Goal: Transaction & Acquisition: Purchase product/service

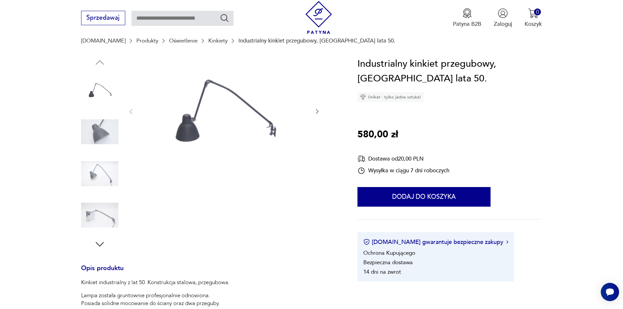
scroll to position [65, 0]
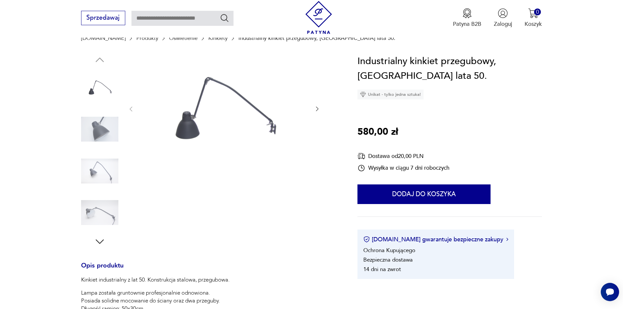
click at [318, 111] on icon "button" at bounding box center [317, 109] width 7 height 7
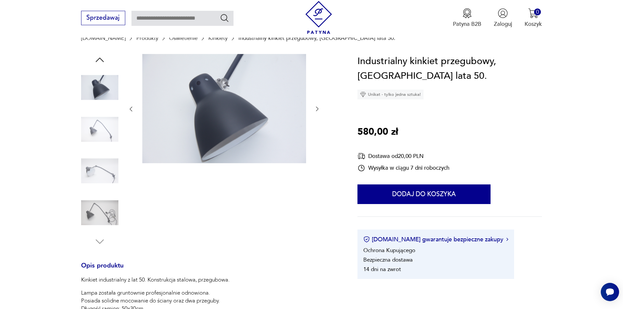
click at [318, 111] on icon "button" at bounding box center [317, 109] width 7 height 7
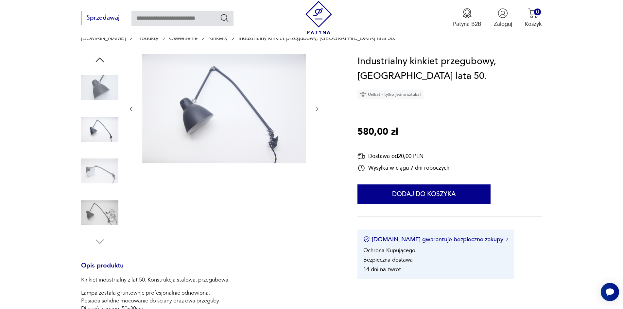
click at [316, 110] on icon "button" at bounding box center [317, 109] width 7 height 7
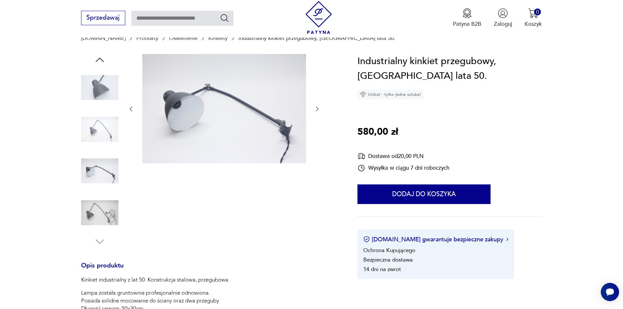
click at [316, 110] on icon "button" at bounding box center [317, 109] width 7 height 7
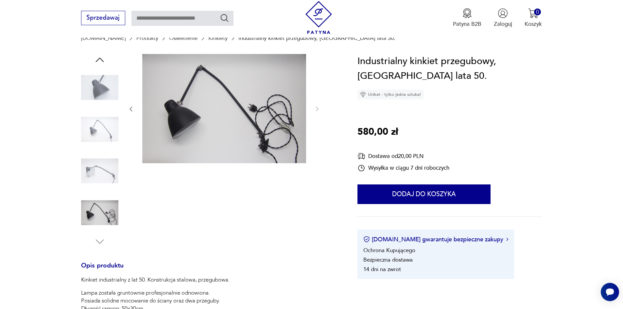
click at [133, 109] on icon "button" at bounding box center [131, 109] width 7 height 7
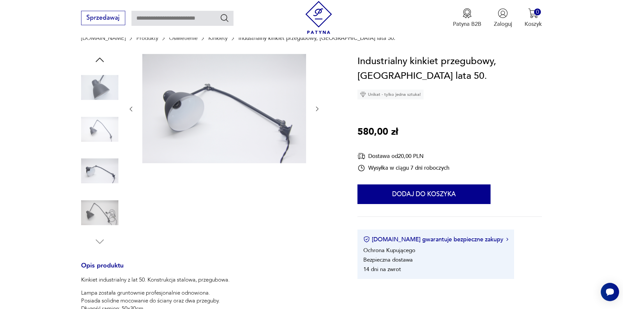
click at [133, 109] on icon "button" at bounding box center [131, 109] width 7 height 7
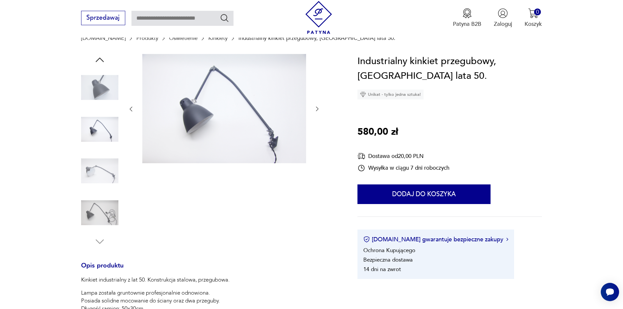
click at [133, 109] on icon "button" at bounding box center [131, 109] width 7 height 7
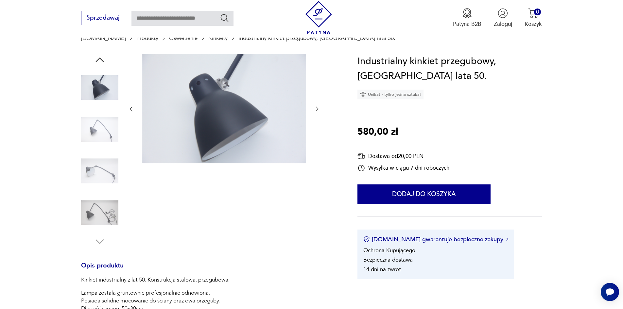
click at [133, 109] on icon "button" at bounding box center [131, 109] width 7 height 7
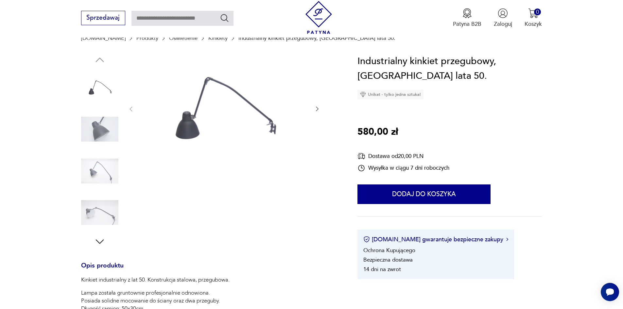
click at [319, 109] on icon "button" at bounding box center [317, 109] width 7 height 7
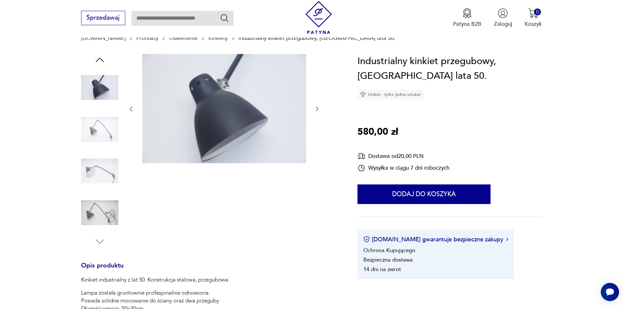
click at [132, 110] on icon "button" at bounding box center [131, 109] width 7 height 7
